Goal: Information Seeking & Learning: Learn about a topic

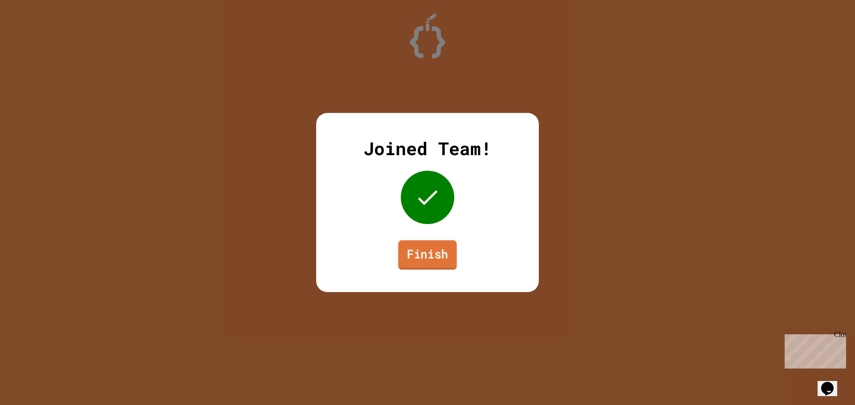
click at [431, 243] on link "Finish" at bounding box center [427, 254] width 59 height 29
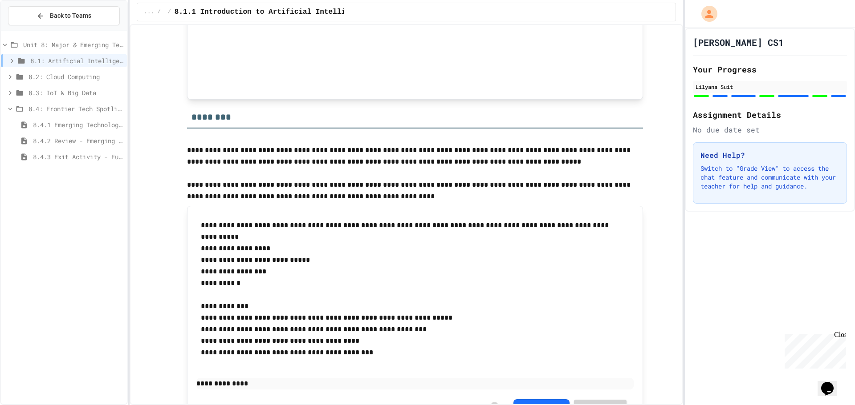
scroll to position [1186, 0]
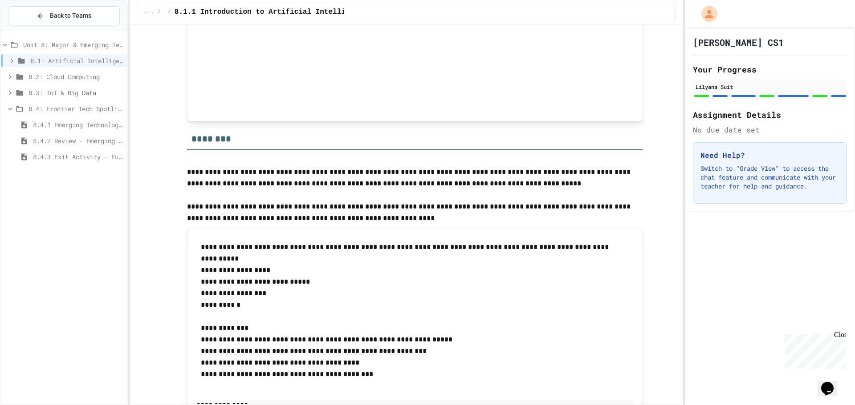
click at [93, 76] on span "8.2: Cloud Computing" at bounding box center [75, 76] width 95 height 9
click at [94, 77] on span "8.2: Cloud Computing" at bounding box center [75, 76] width 95 height 9
click at [88, 93] on span "8.3: IoT & Big Data" at bounding box center [75, 92] width 95 height 9
click at [84, 78] on span "8.2: Cloud Computing" at bounding box center [75, 76] width 95 height 9
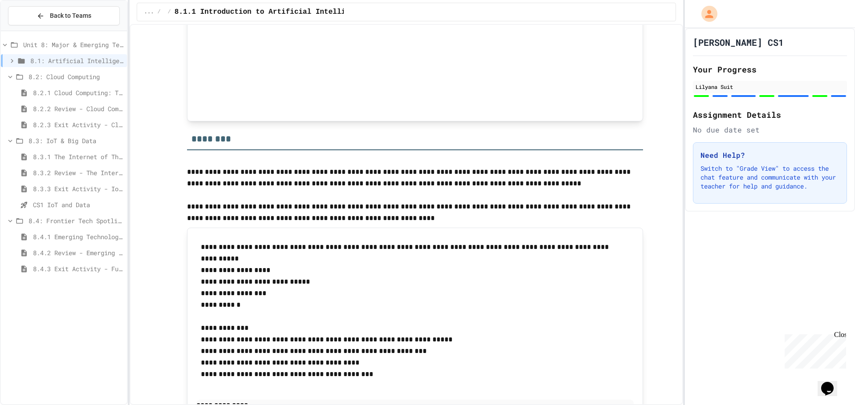
click at [81, 92] on span "8.2.1 Cloud Computing: Transforming the Digital World" at bounding box center [78, 92] width 90 height 9
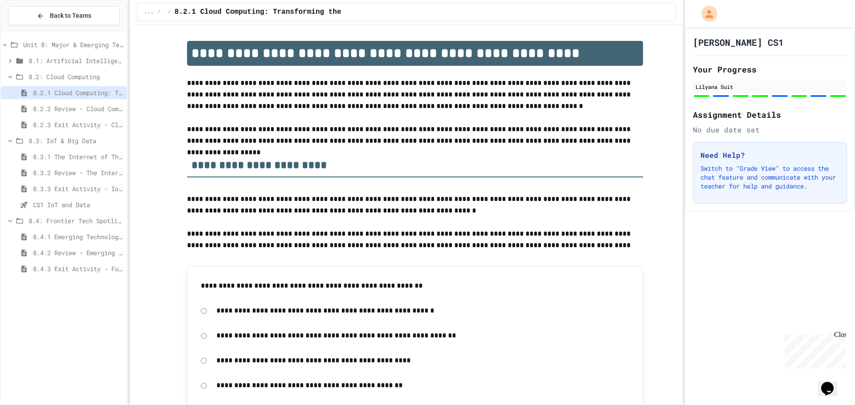
click at [61, 137] on span "8.3: IoT & Big Data" at bounding box center [75, 140] width 95 height 9
click at [62, 155] on span "8.4: Frontier Tech Spotlight" at bounding box center [75, 156] width 95 height 9
click at [67, 45] on span "Unit 8: Major & Emerging Technologies" at bounding box center [73, 44] width 100 height 9
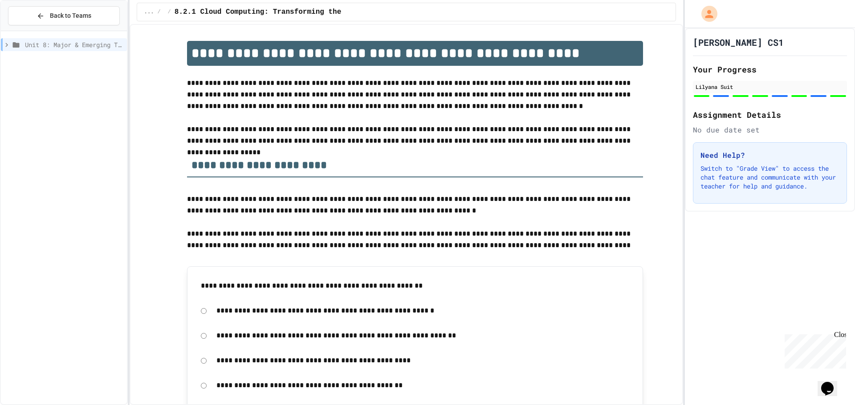
click at [65, 50] on div "Unit 8: Major & Emerging Technologies" at bounding box center [64, 44] width 126 height 13
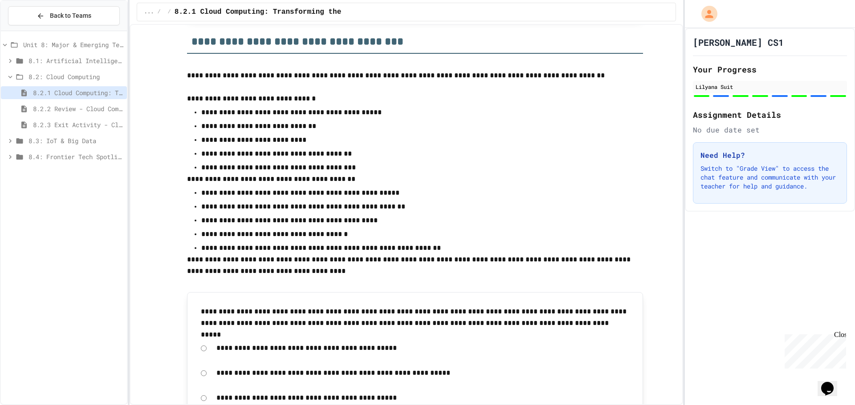
scroll to position [3560, 0]
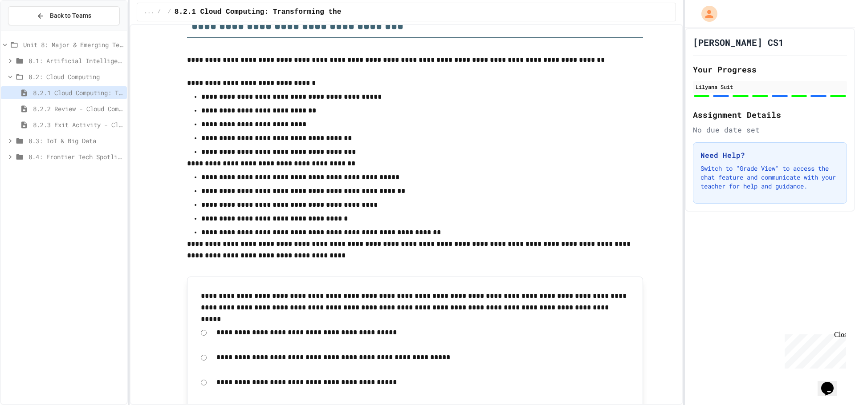
click at [53, 76] on span "8.2: Cloud Computing" at bounding box center [75, 76] width 95 height 9
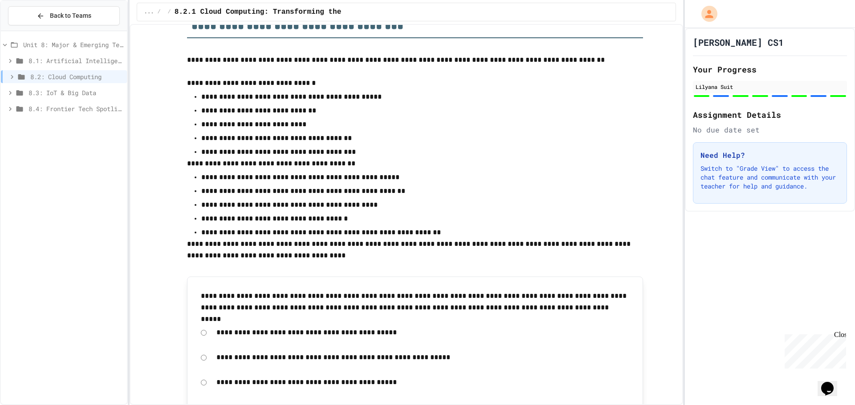
click at [55, 92] on span "8.3: IoT & Big Data" at bounding box center [75, 92] width 95 height 9
click at [55, 107] on span "8.3.1 The Internet of Things and Big Data: Our Connected Digital World" at bounding box center [78, 108] width 90 height 9
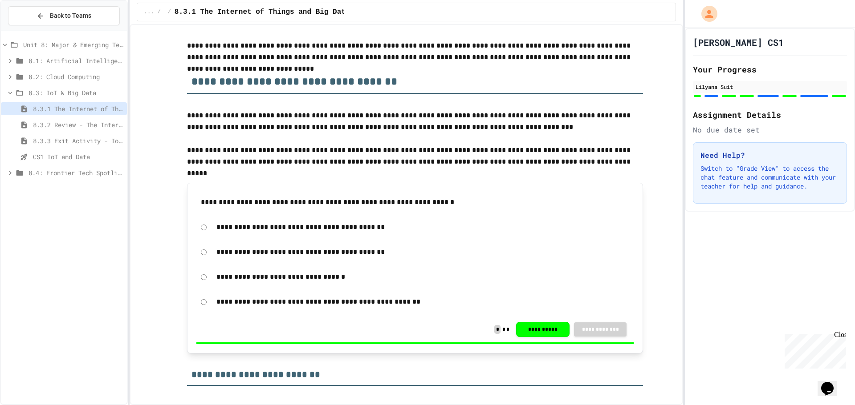
scroll to position [89, 0]
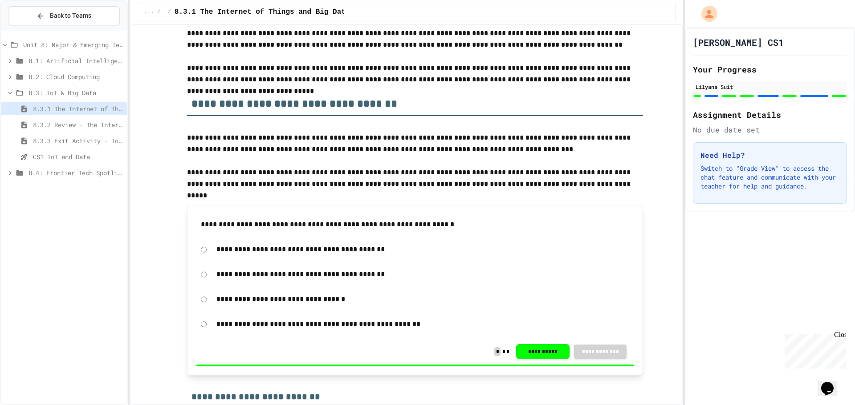
click at [63, 121] on span "8.3.2 Review - The Internet of Things and Big Data" at bounding box center [78, 124] width 90 height 9
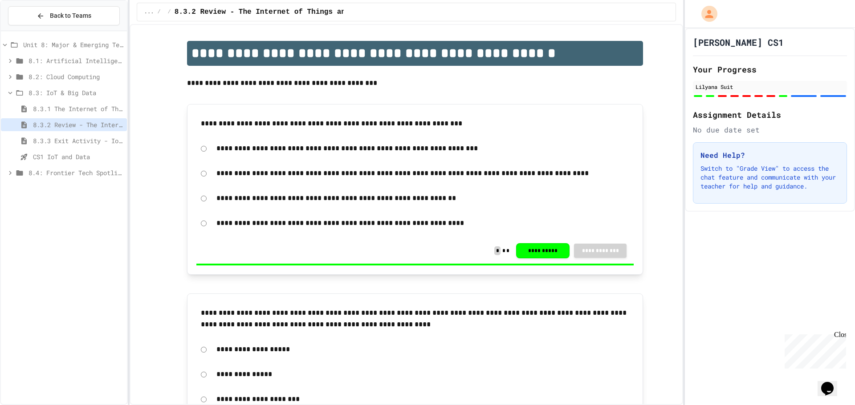
click at [65, 105] on span "8.3.1 The Internet of Things and Big Data: Our Connected Digital World" at bounding box center [78, 108] width 90 height 9
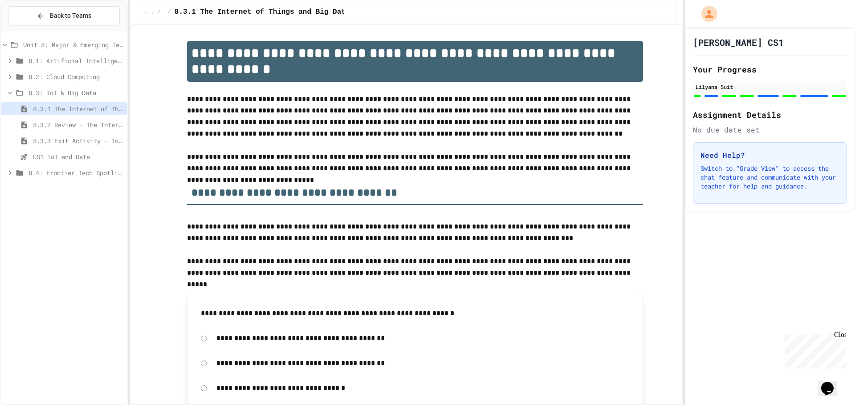
click at [75, 123] on span "8.3.2 Review - The Internet of Things and Big Data" at bounding box center [78, 124] width 90 height 9
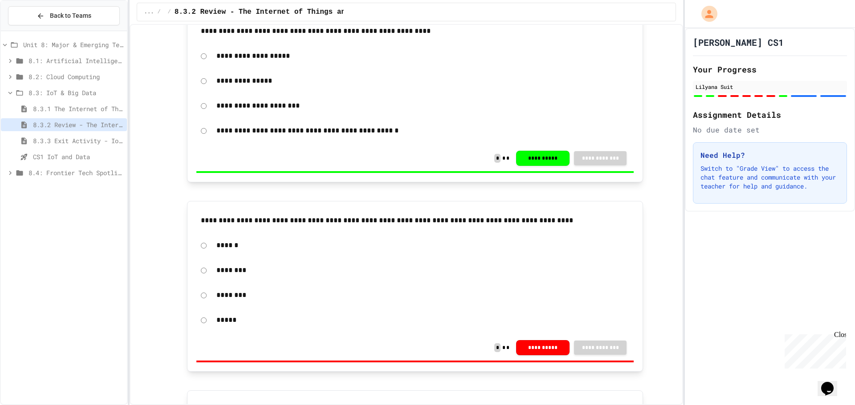
scroll to position [312, 0]
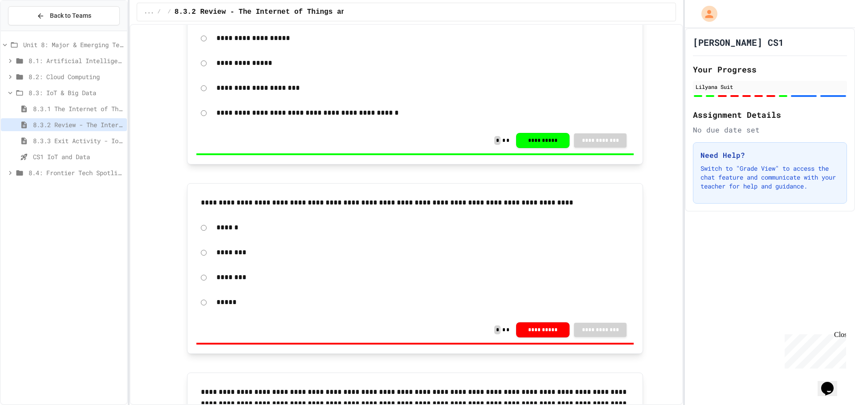
click at [79, 103] on div "8.3.1 The Internet of Things and Big Data: Our Connected Digital World" at bounding box center [64, 108] width 126 height 13
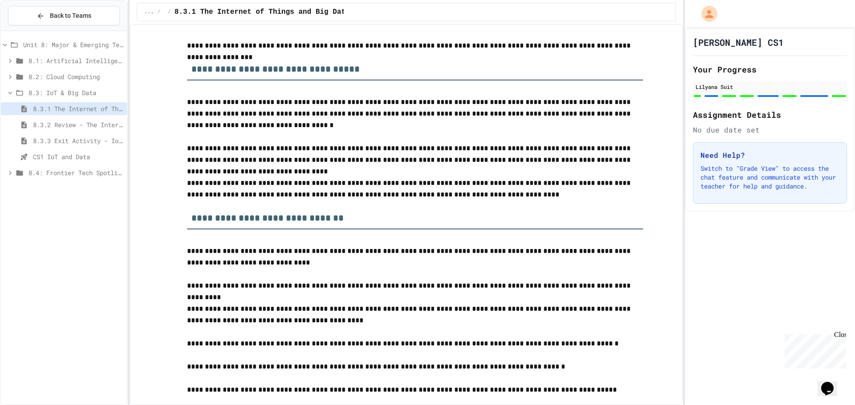
scroll to position [3714, 0]
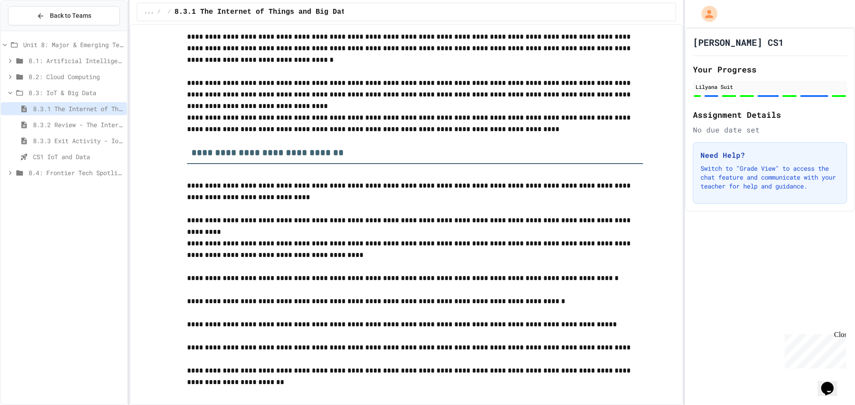
click at [100, 175] on span "8.4: Frontier Tech Spotlight" at bounding box center [75, 172] width 95 height 9
click at [79, 123] on span "8.3.2 Review - The Internet of Things and Big Data" at bounding box center [78, 124] width 90 height 9
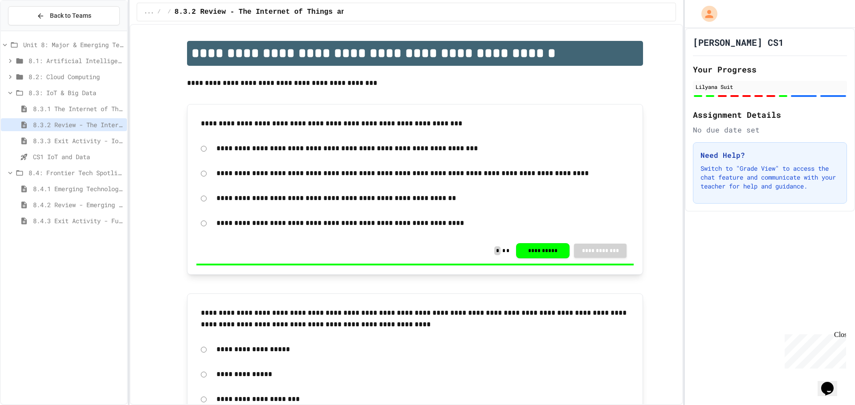
click at [81, 144] on span "8.3.3 Exit Activity - IoT Data Detective Challenge" at bounding box center [78, 140] width 90 height 9
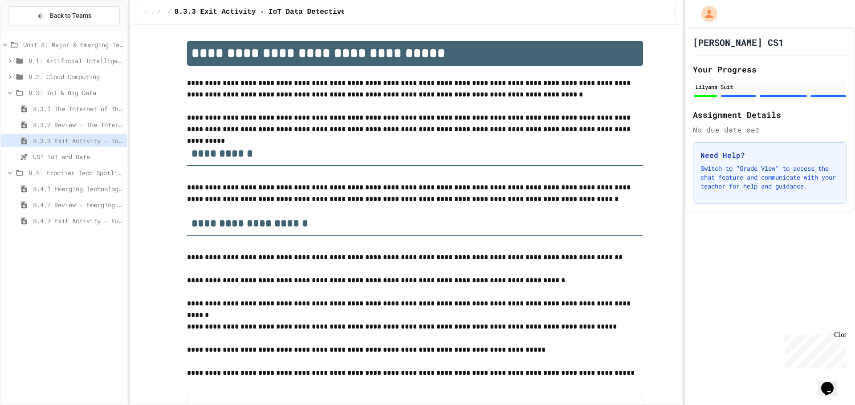
click at [85, 157] on span "CS1 IoT and Data" at bounding box center [78, 156] width 90 height 9
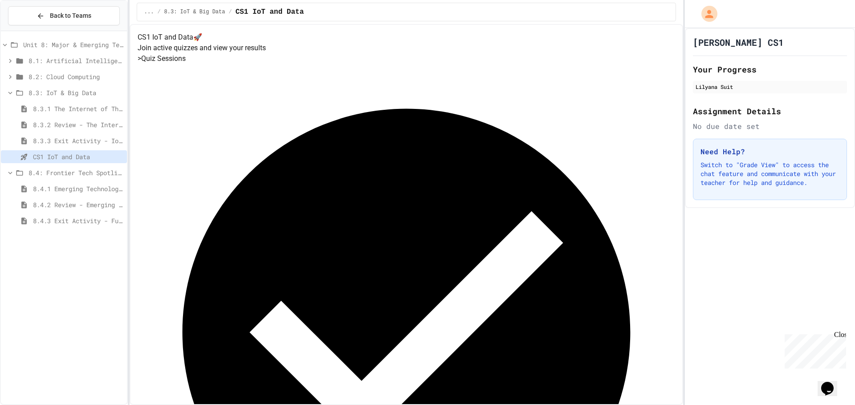
click at [46, 95] on span "8.3: IoT & Big Data" at bounding box center [75, 92] width 95 height 9
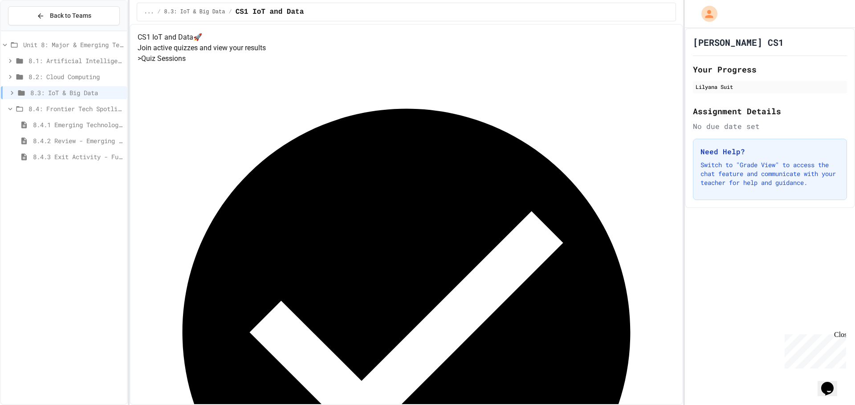
click at [50, 126] on span "8.4.1 Emerging Technologies: Shaping Our Digital Future" at bounding box center [78, 124] width 90 height 9
